Goal: Navigation & Orientation: Find specific page/section

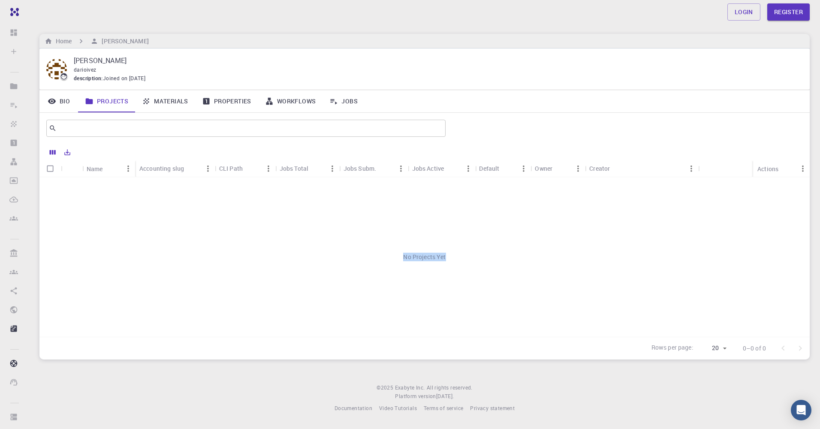
drag, startPoint x: 440, startPoint y: 268, endPoint x: 368, endPoint y: 277, distance: 72.1
click at [362, 278] on div "No Projects Yet" at bounding box center [424, 257] width 770 height 160
click at [195, 62] on p "[PERSON_NAME]" at bounding box center [435, 60] width 722 height 10
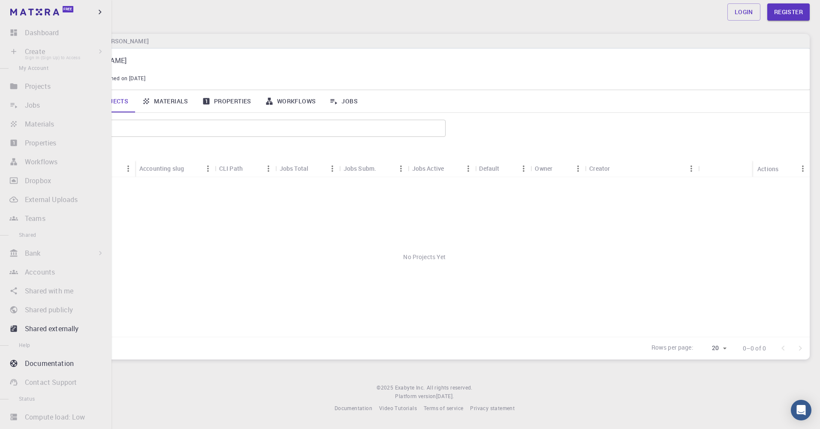
click at [38, 53] on li "Create Sign In (Sign Up) to Access New Job New Material Create Material Upload …" at bounding box center [56, 51] width 112 height 17
click at [33, 51] on li "Create Sign In (Sign Up) to Access New Job New Material Create Material Upload …" at bounding box center [56, 51] width 112 height 17
drag, startPoint x: 14, startPoint y: 50, endPoint x: 42, endPoint y: 48, distance: 27.9
click at [15, 50] on li "Create Sign In (Sign Up) to Access New Job New Material Create Material Upload …" at bounding box center [56, 51] width 112 height 17
drag, startPoint x: 42, startPoint y: 48, endPoint x: 37, endPoint y: 49, distance: 4.8
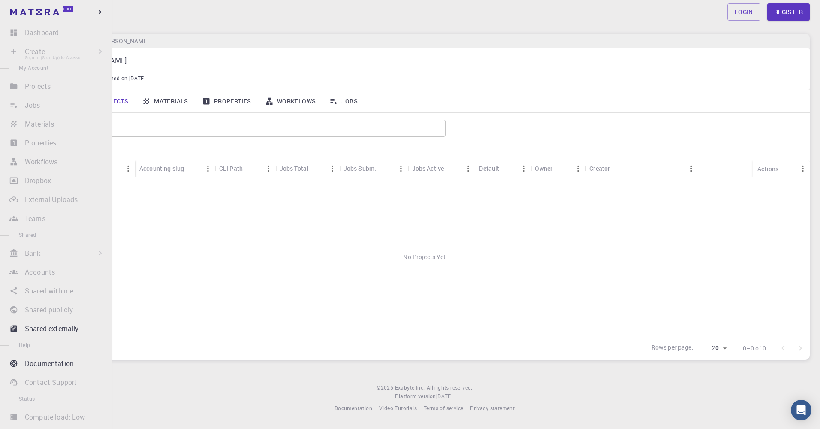
click at [39, 49] on li "Create Sign In (Sign Up) to Access New Job New Material Create Material Upload …" at bounding box center [56, 51] width 112 height 17
click at [33, 50] on li "Create Sign In (Sign Up) to Access New Job New Material Create Material Upload …" at bounding box center [56, 51] width 112 height 17
click at [27, 15] on img at bounding box center [34, 12] width 49 height 7
